Goal: Task Accomplishment & Management: Complete application form

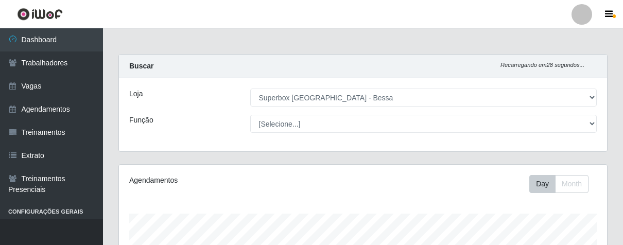
select select "206"
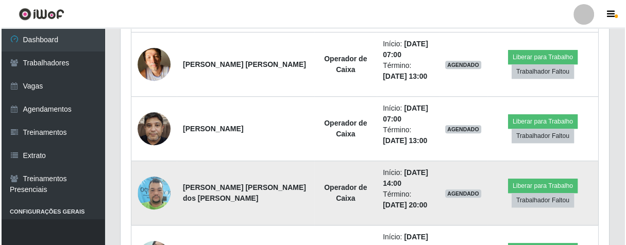
scroll to position [426, 0]
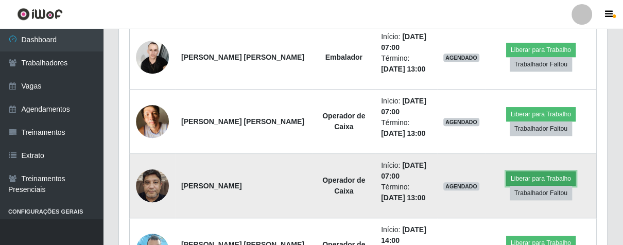
click at [527, 178] on button "Liberar para Trabalho" at bounding box center [541, 178] width 70 height 14
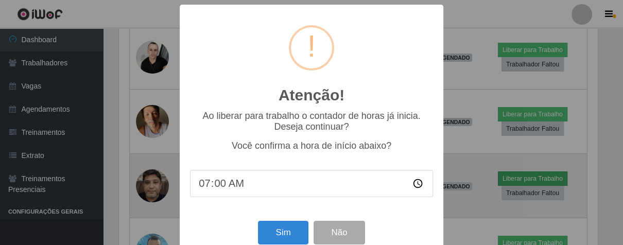
scroll to position [213, 482]
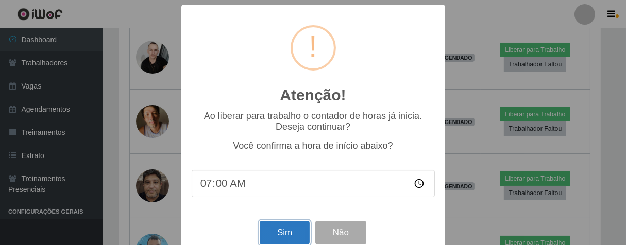
click at [287, 233] on button "Sim" at bounding box center [285, 233] width 50 height 24
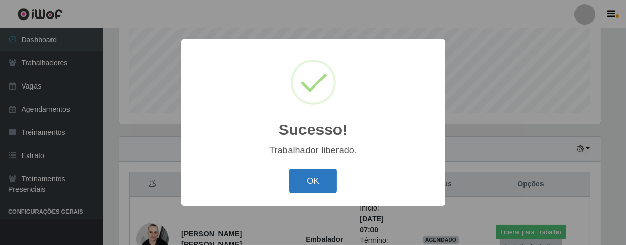
click at [305, 176] on button "OK" at bounding box center [313, 181] width 48 height 24
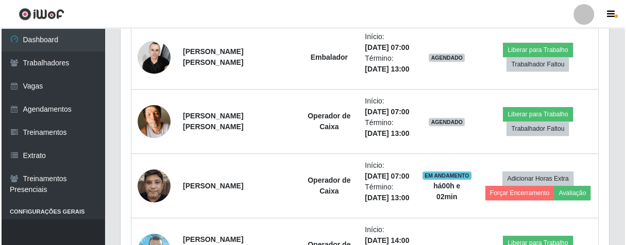
scroll to position [369, 0]
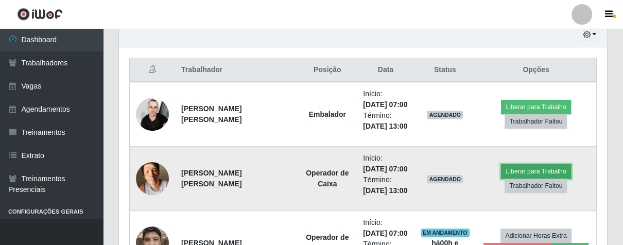
click at [554, 174] on button "Liberar para Trabalho" at bounding box center [536, 171] width 70 height 14
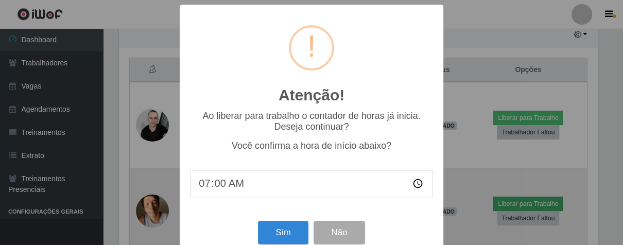
scroll to position [213, 482]
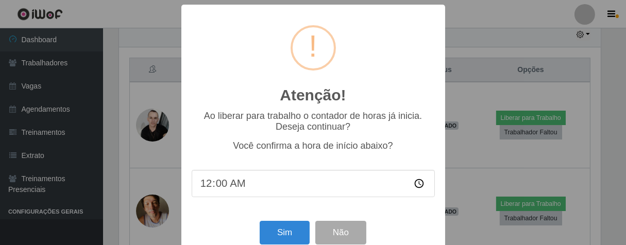
type input "07:00"
click at [285, 242] on button "Sim" at bounding box center [285, 233] width 50 height 24
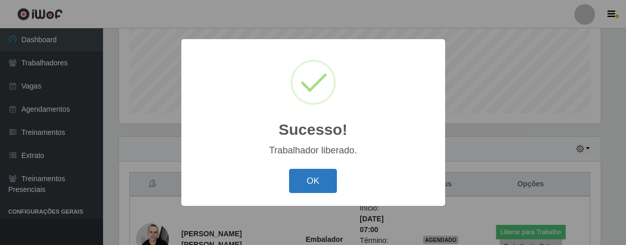
click at [307, 172] on button "OK" at bounding box center [313, 181] width 48 height 24
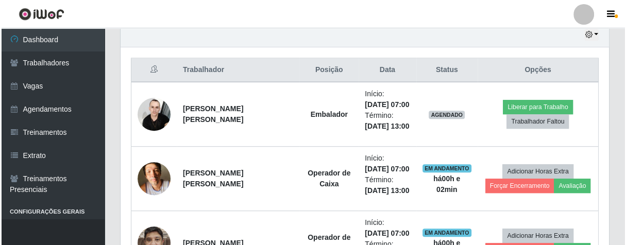
scroll to position [426, 0]
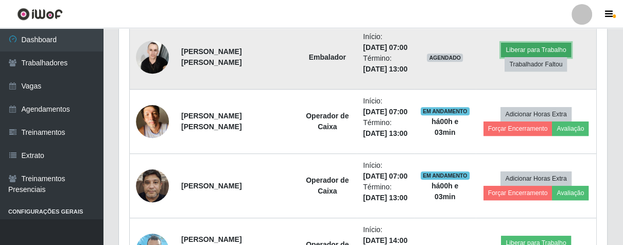
click at [540, 48] on button "Liberar para Trabalho" at bounding box center [536, 50] width 70 height 14
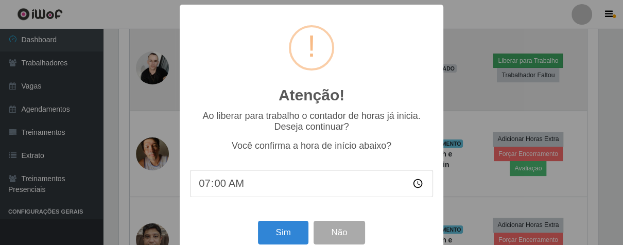
scroll to position [213, 482]
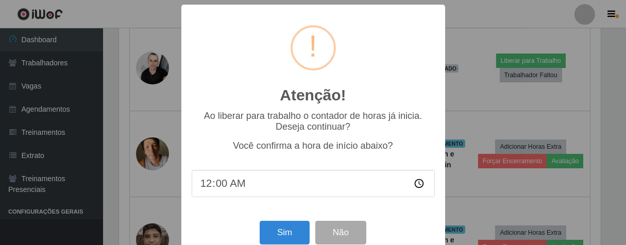
click at [203, 190] on input "00:00" at bounding box center [313, 183] width 243 height 27
type input "07:00"
click at [290, 237] on button "Sim" at bounding box center [285, 233] width 50 height 24
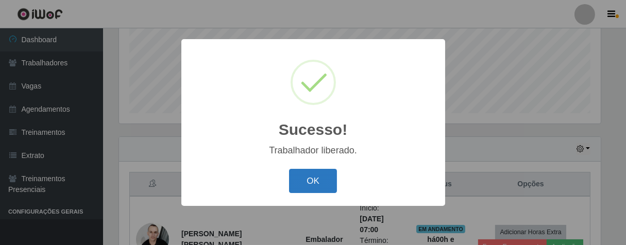
click at [317, 183] on button "OK" at bounding box center [313, 181] width 48 height 24
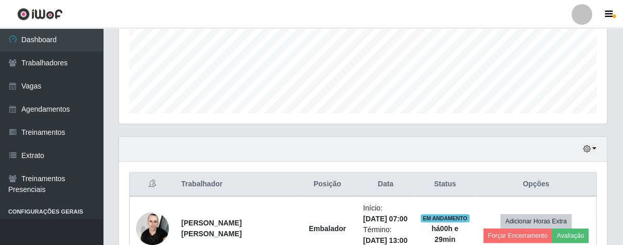
scroll to position [426, 0]
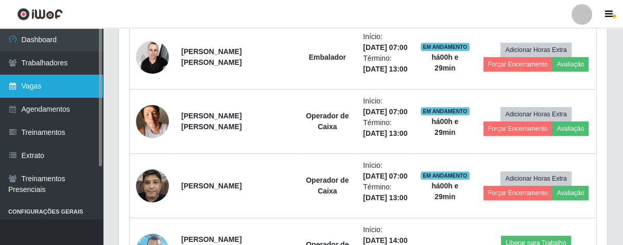
click at [42, 85] on link "Vagas" at bounding box center [51, 86] width 103 height 23
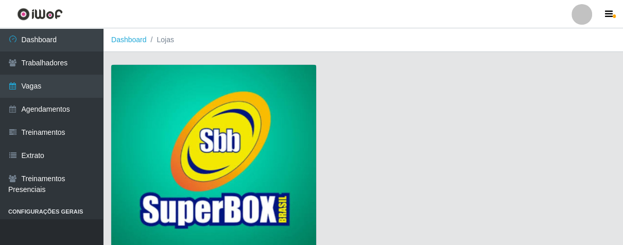
scroll to position [78, 0]
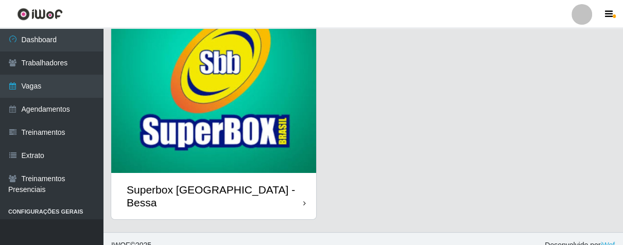
click at [304, 200] on icon at bounding box center [304, 203] width 3 height 7
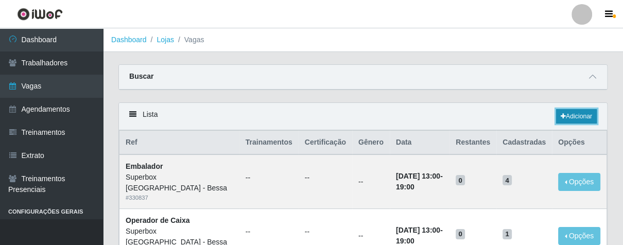
click at [565, 116] on link "Adicionar" at bounding box center [576, 116] width 41 height 14
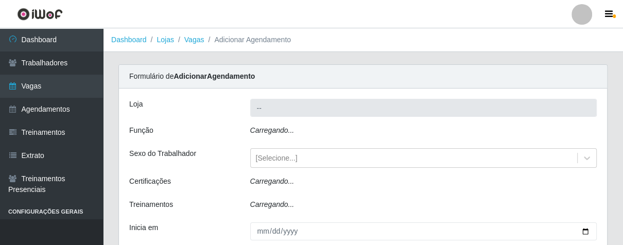
type input "Superbox [GEOGRAPHIC_DATA] - Bessa"
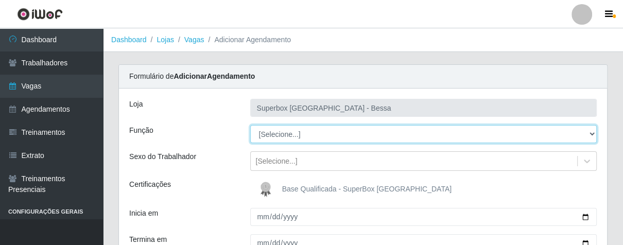
click at [285, 134] on select "[Selecione...] ASG ASG + ASG ++ Embalador Embalador + Embalador ++ Operador de …" at bounding box center [423, 134] width 347 height 18
select select "22"
click at [250, 125] on select "[Selecione...] ASG ASG + ASG ++ Embalador Embalador + Embalador ++ Operador de …" at bounding box center [423, 134] width 347 height 18
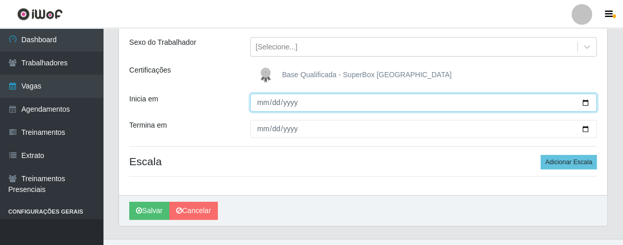
click at [261, 107] on input "Inicia em" at bounding box center [423, 103] width 347 height 18
type input "[DATE]"
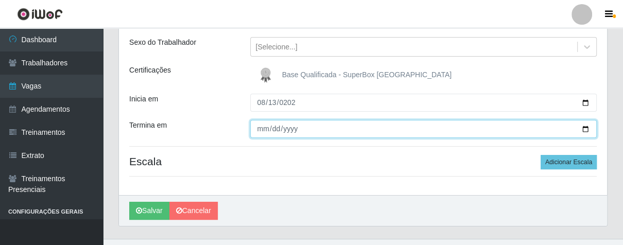
click at [260, 129] on input "Termina em" at bounding box center [423, 129] width 347 height 18
